Goal: Navigation & Orientation: Understand site structure

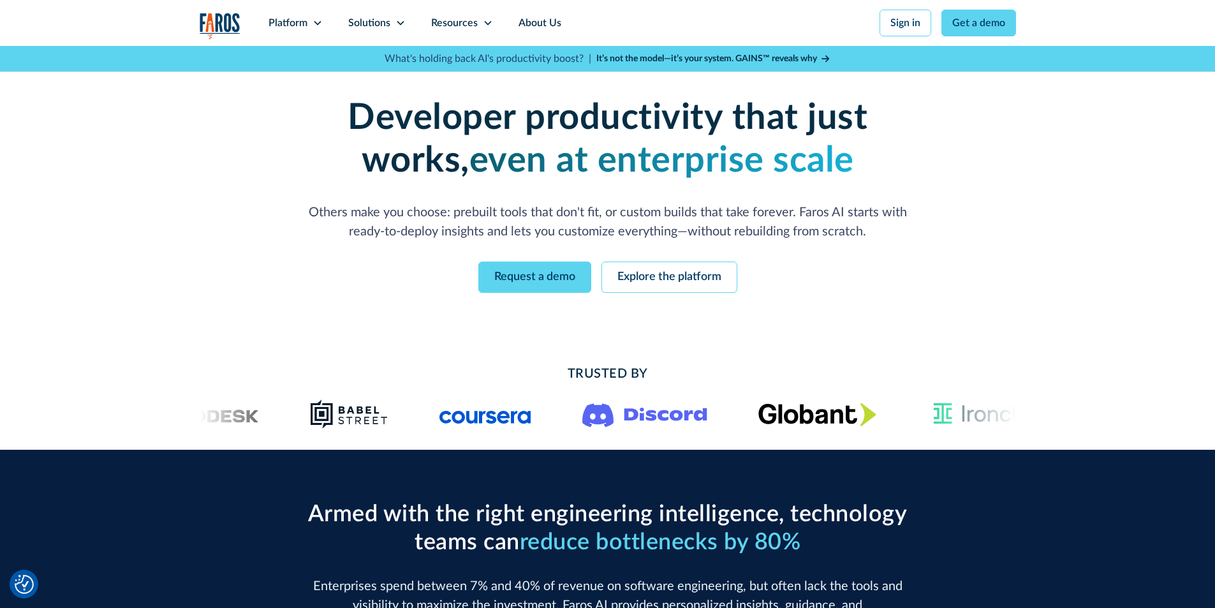
click at [799, 237] on p "Others make you choose: prebuilt tools that don't fit, or custom builds that ta…" at bounding box center [608, 222] width 612 height 38
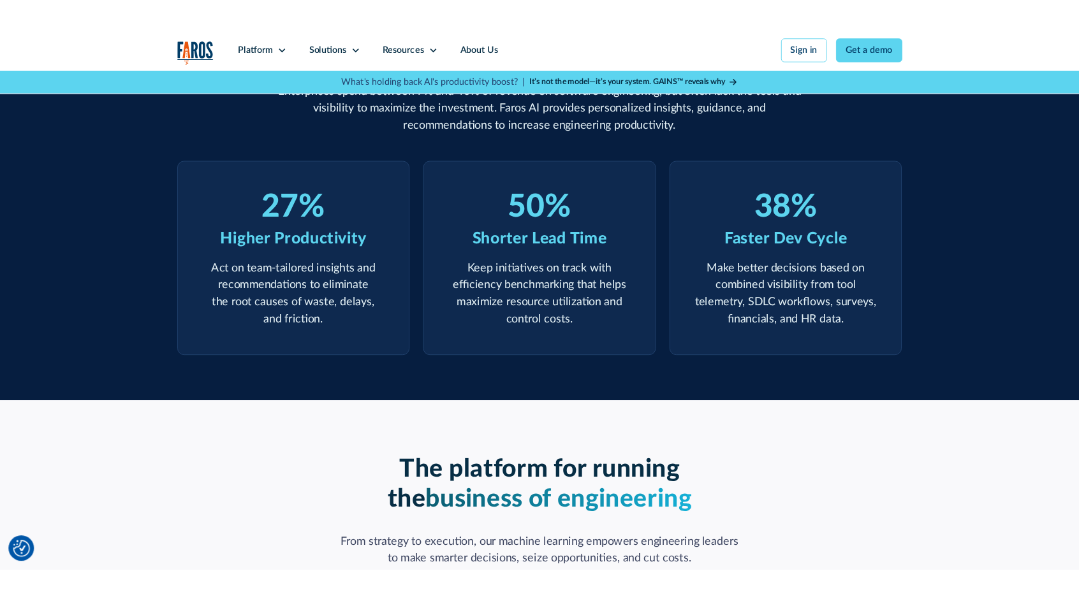
scroll to position [517, 0]
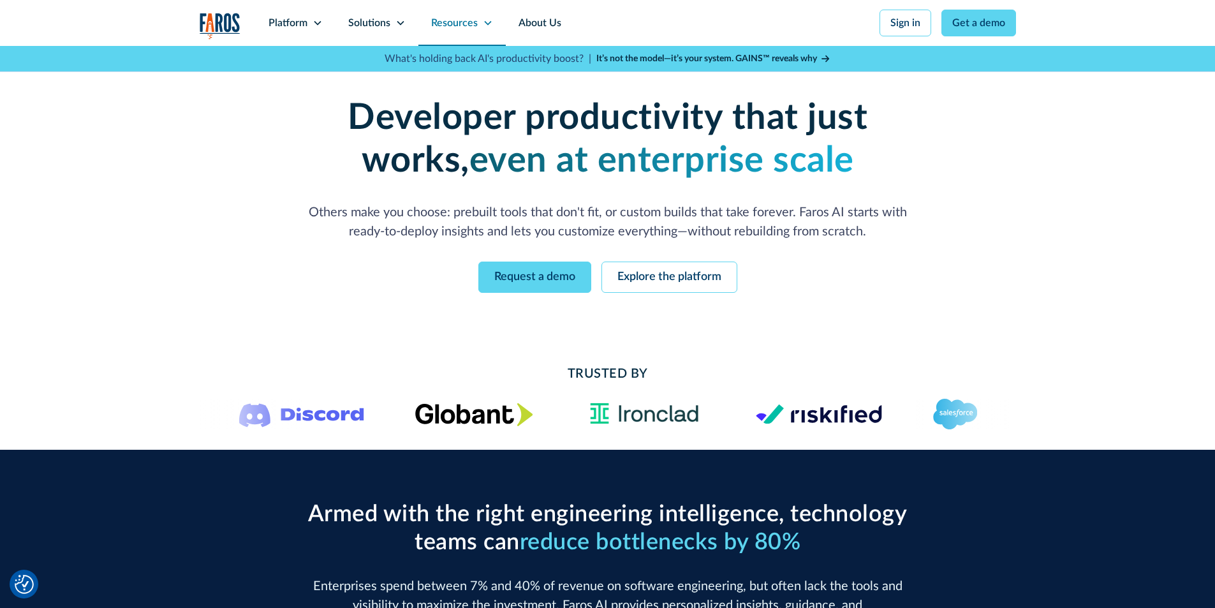
click at [463, 22] on div "Resources" at bounding box center [454, 22] width 47 height 15
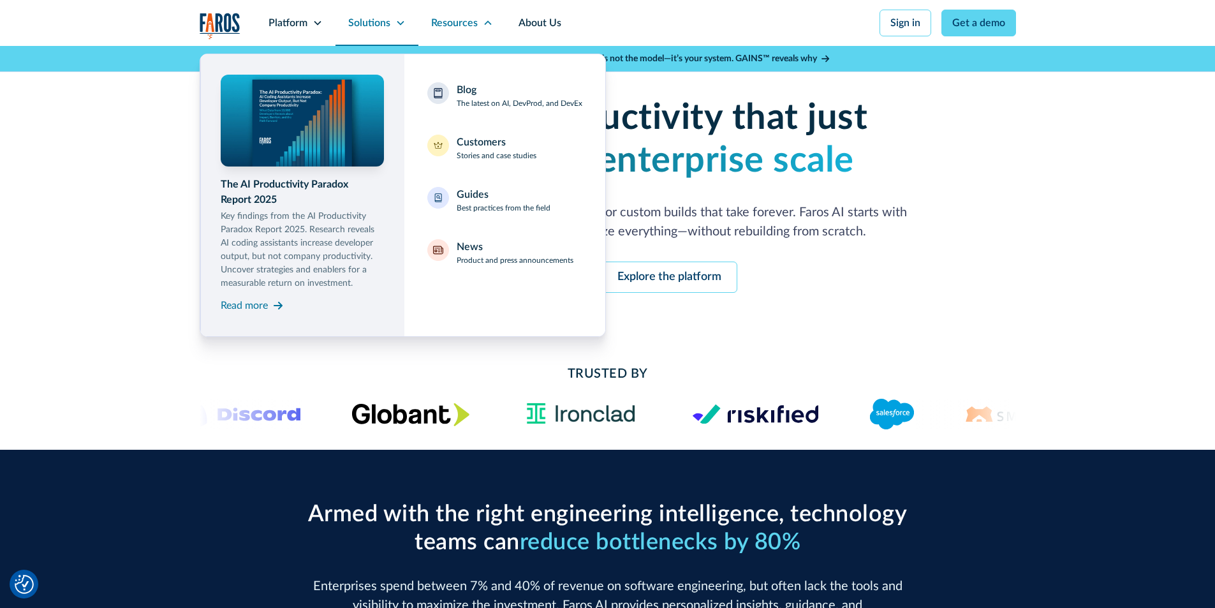
click at [395, 21] on icon at bounding box center [400, 23] width 10 height 10
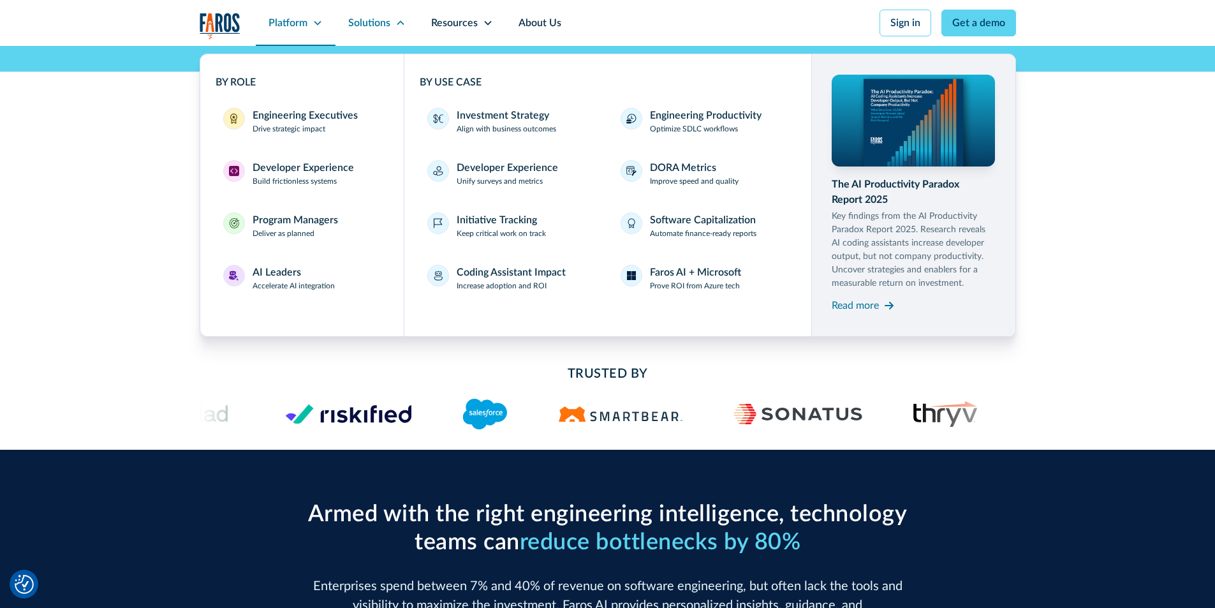
click at [320, 18] on icon at bounding box center [317, 23] width 10 height 10
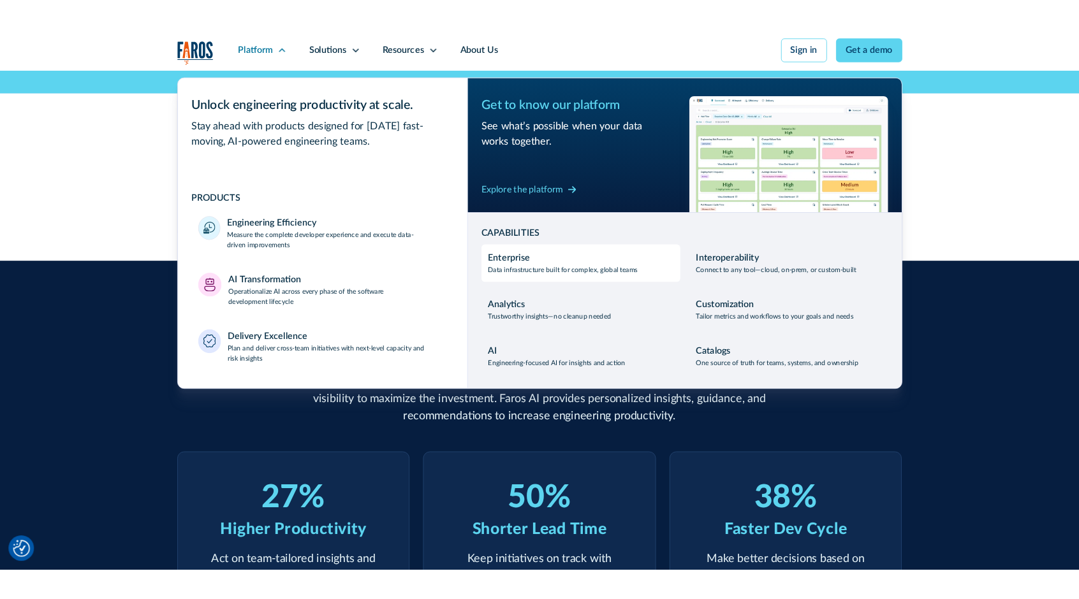
scroll to position [190, 0]
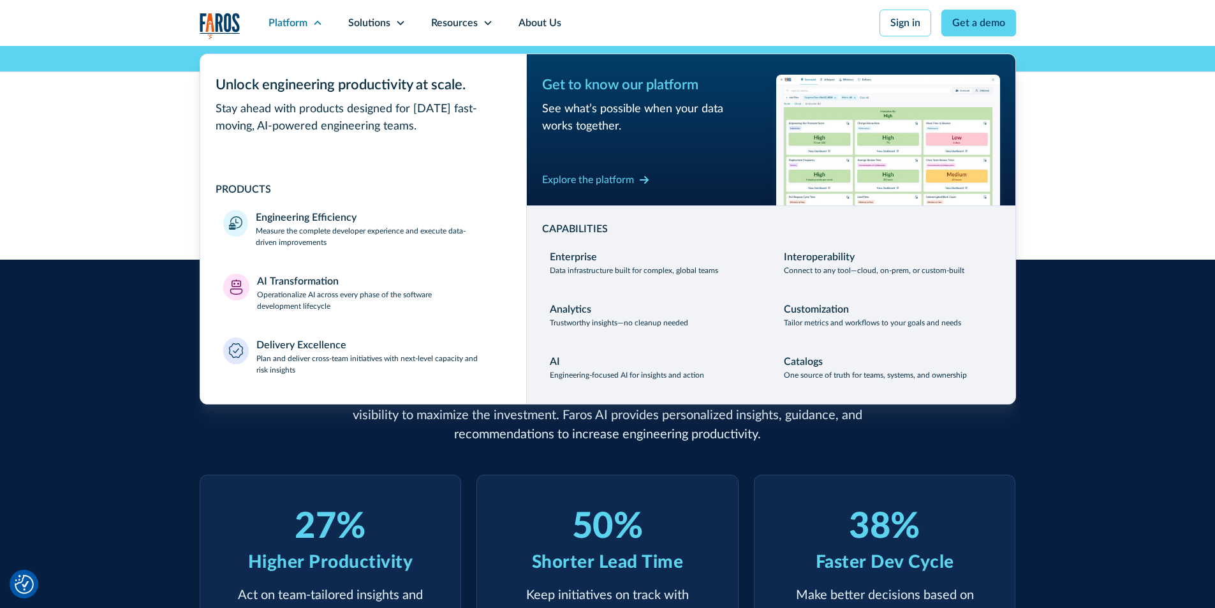
click at [1161, 356] on div "Armed with the right engineering intelligence, technology teams can reduce bott…" at bounding box center [607, 502] width 1215 height 485
